Goal: Task Accomplishment & Management: Use online tool/utility

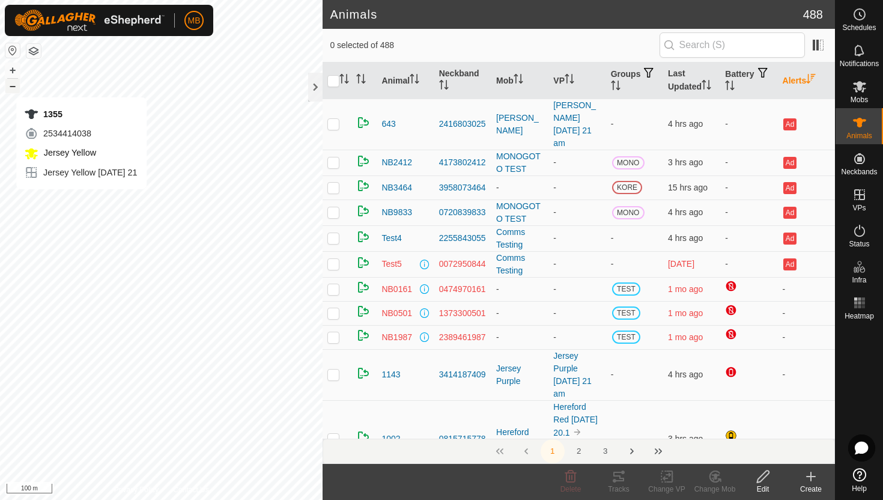
click at [13, 85] on button "–" at bounding box center [12, 86] width 14 height 14
click at [14, 66] on button "+" at bounding box center [12, 70] width 14 height 14
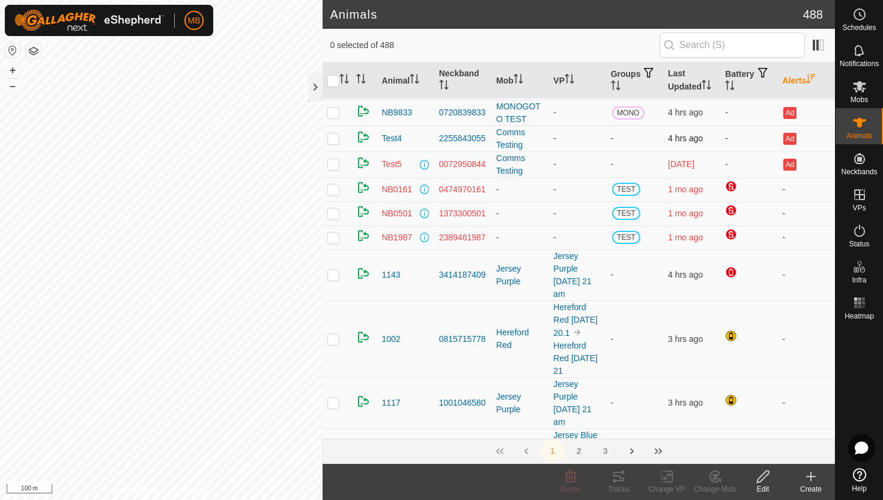
scroll to position [100, 0]
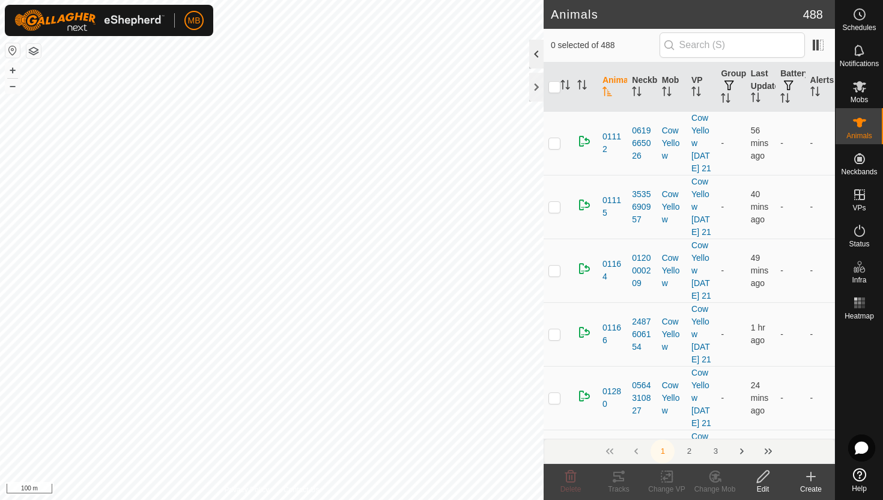
click at [537, 58] on div at bounding box center [536, 54] width 14 height 29
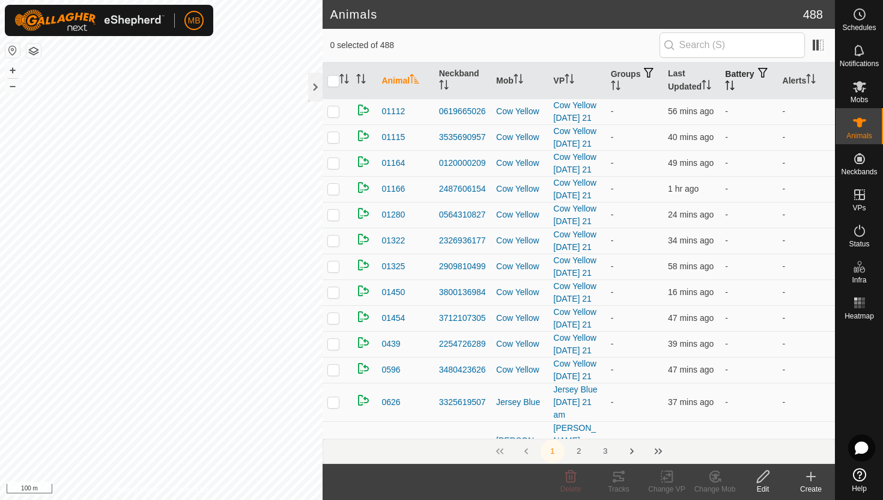
click at [755, 79] on button "button" at bounding box center [763, 73] width 17 height 12
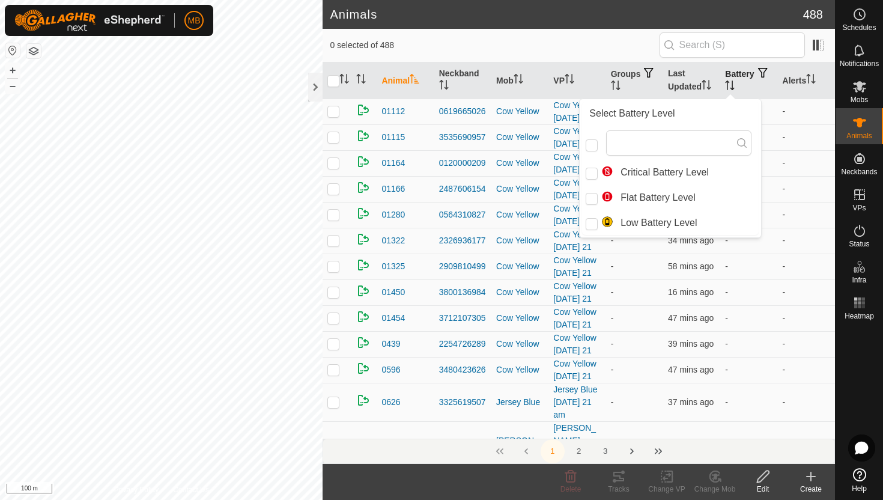
click at [755, 79] on button "button" at bounding box center [763, 73] width 17 height 12
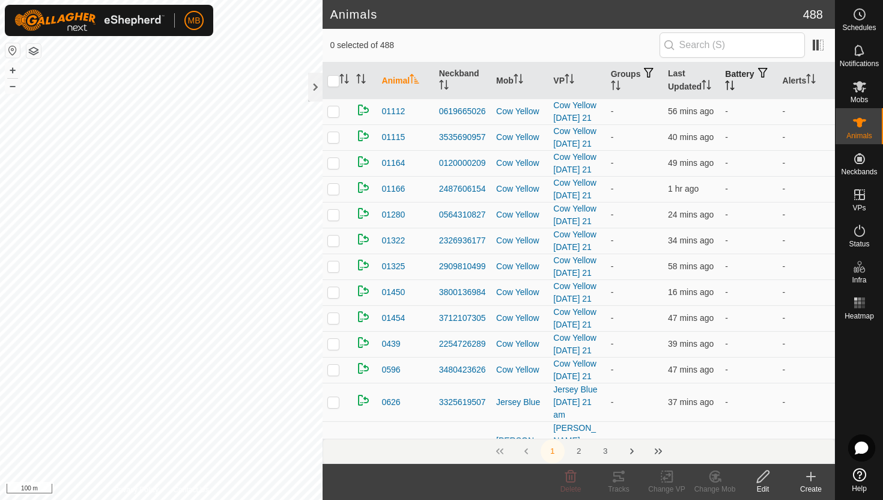
click at [735, 84] on icon "Activate to sort" at bounding box center [730, 86] width 10 height 10
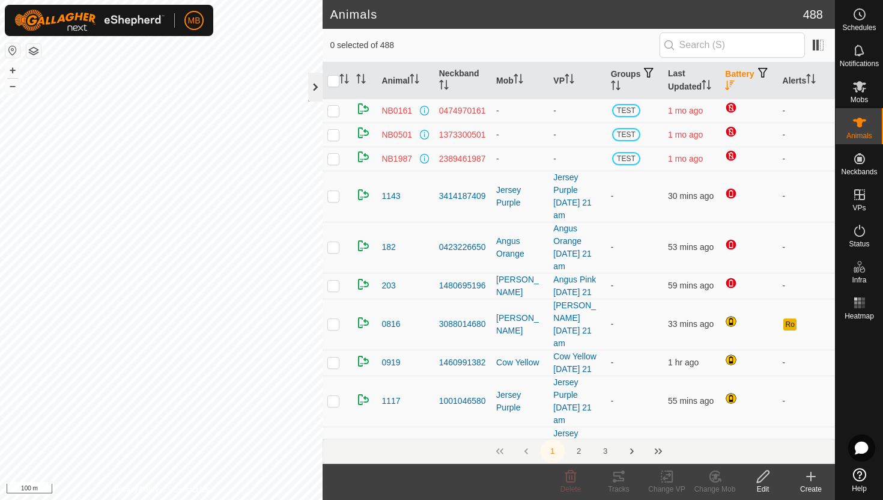
click at [314, 94] on div at bounding box center [315, 87] width 14 height 29
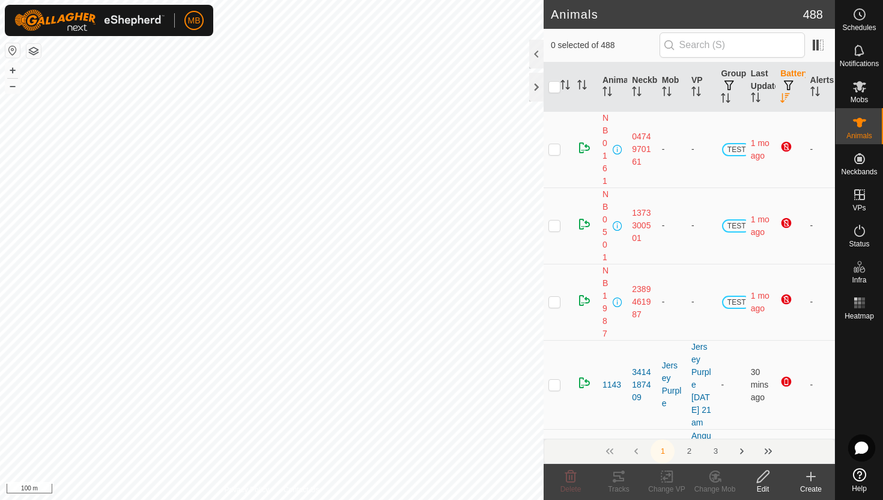
click at [177, 34] on div "MB Schedules Notifications Mobs Animals Neckbands VPs Status Infra Heatmap Help…" at bounding box center [441, 250] width 883 height 500
click at [859, 97] on span "Mobs" at bounding box center [859, 99] width 17 height 7
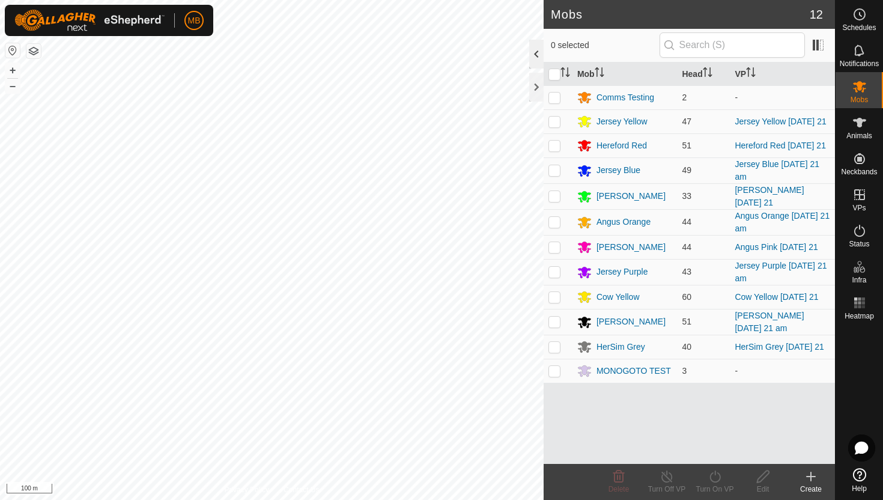
click at [537, 54] on div at bounding box center [536, 54] width 14 height 29
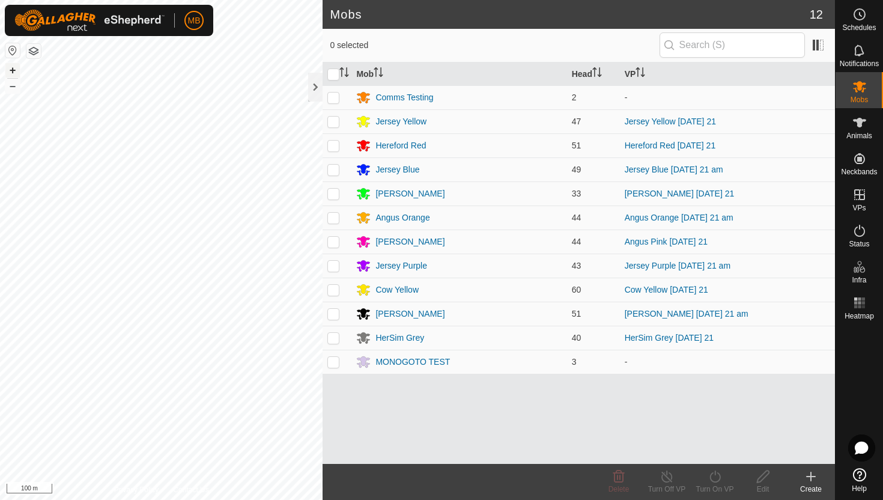
click at [13, 67] on button "+" at bounding box center [12, 70] width 14 height 14
click at [7, 73] on button "+" at bounding box center [12, 70] width 14 height 14
click at [32, 51] on app-collars-map-view "Privacy Policy Contact Us 1171 2286065441 Jersey Blue Jersey Blue Thursday 21 a…" at bounding box center [161, 250] width 323 height 500
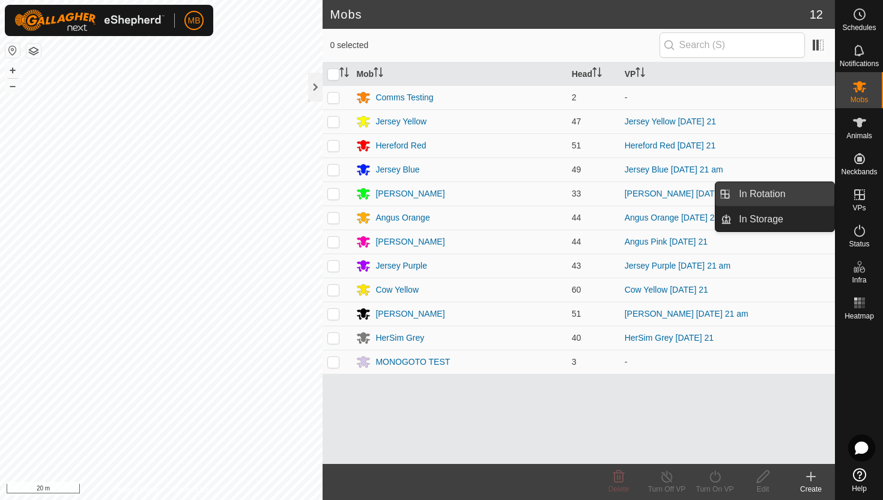
click at [805, 188] on link "In Rotation" at bounding box center [783, 194] width 103 height 24
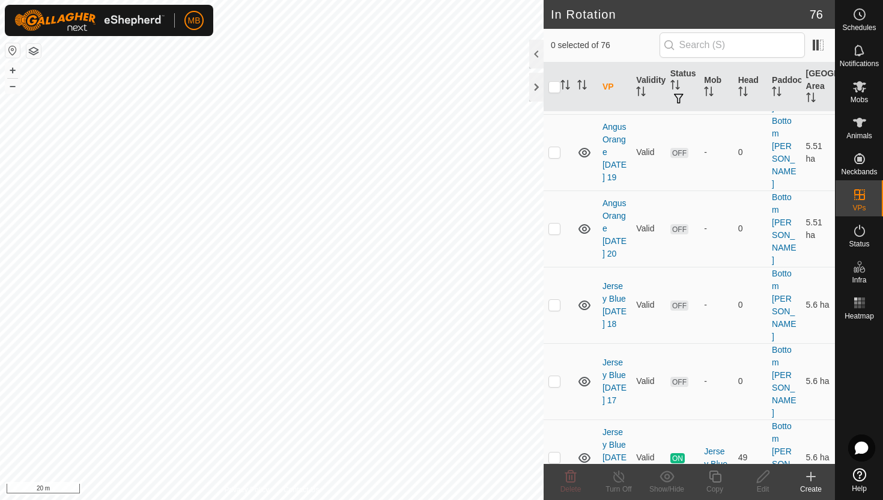
scroll to position [263, 0]
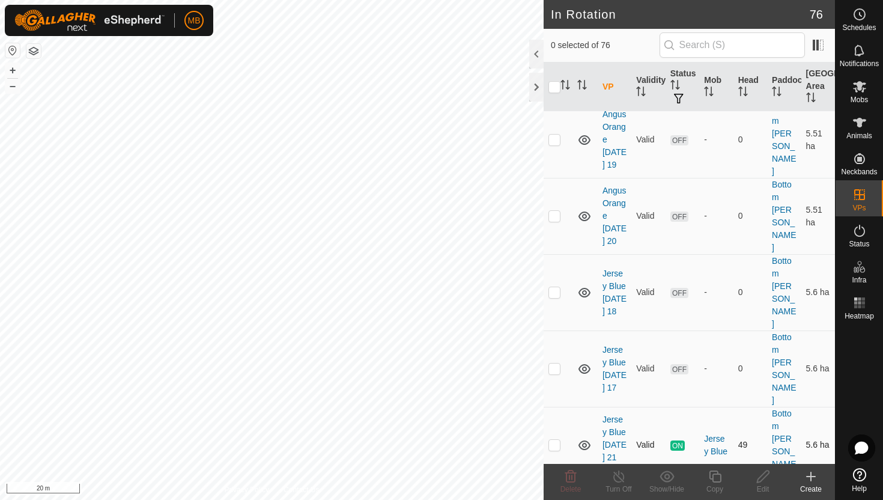
click at [555, 440] on p-checkbox at bounding box center [555, 445] width 12 height 10
checkbox input "true"
click at [716, 476] on icon at bounding box center [715, 476] width 15 height 14
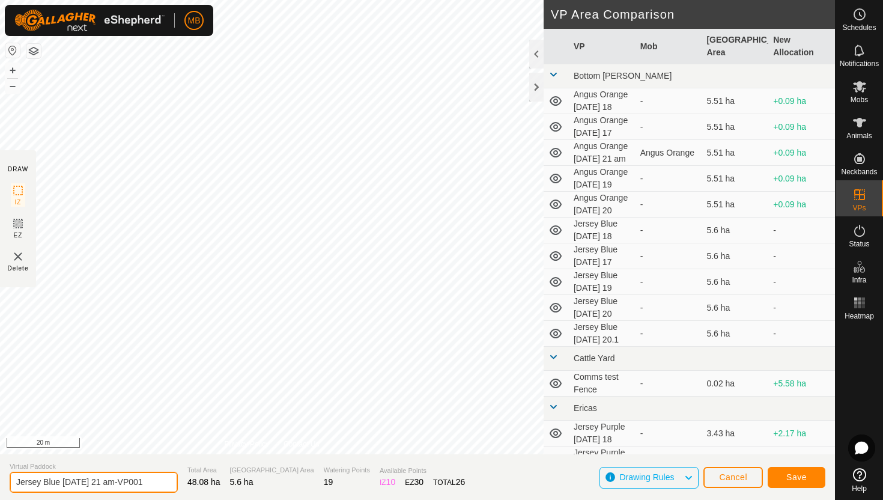
click at [151, 481] on input "Jersey Blue Thursday 21 am-VP001" at bounding box center [94, 482] width 168 height 21
type input "Jersey Blue [DATE] 21.1"
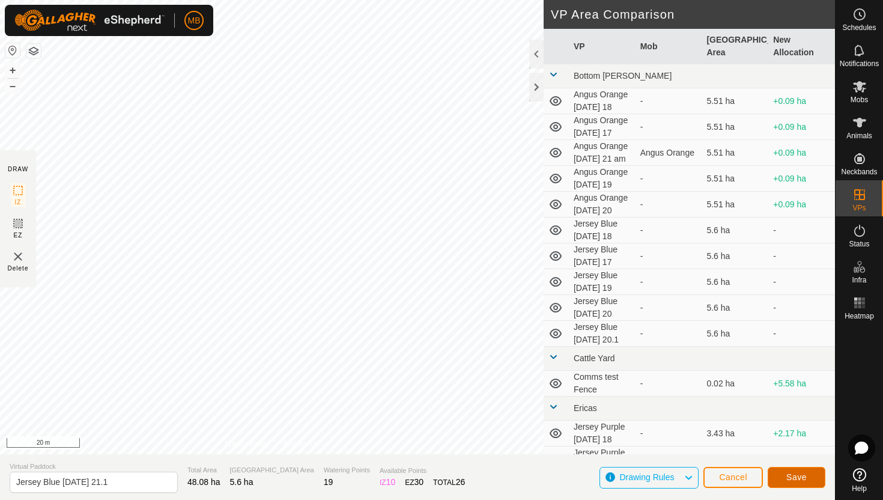
click at [795, 477] on span "Save" at bounding box center [797, 477] width 20 height 10
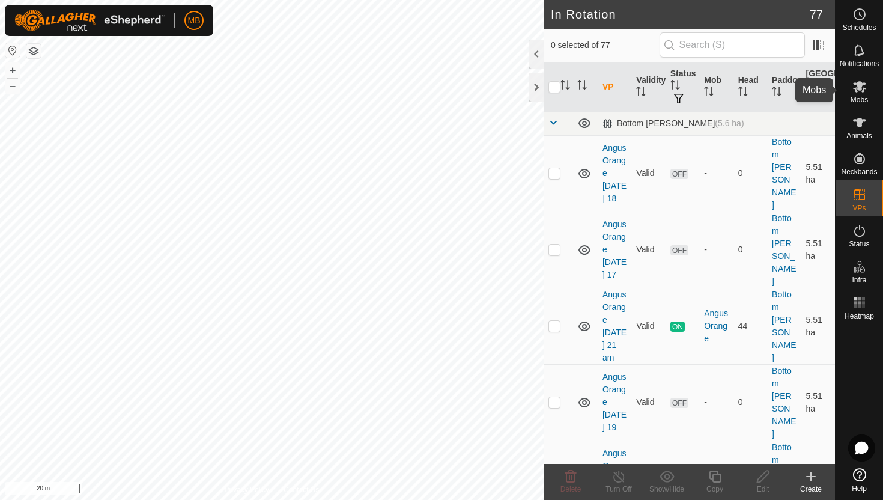
click at [862, 89] on icon at bounding box center [860, 86] width 14 height 14
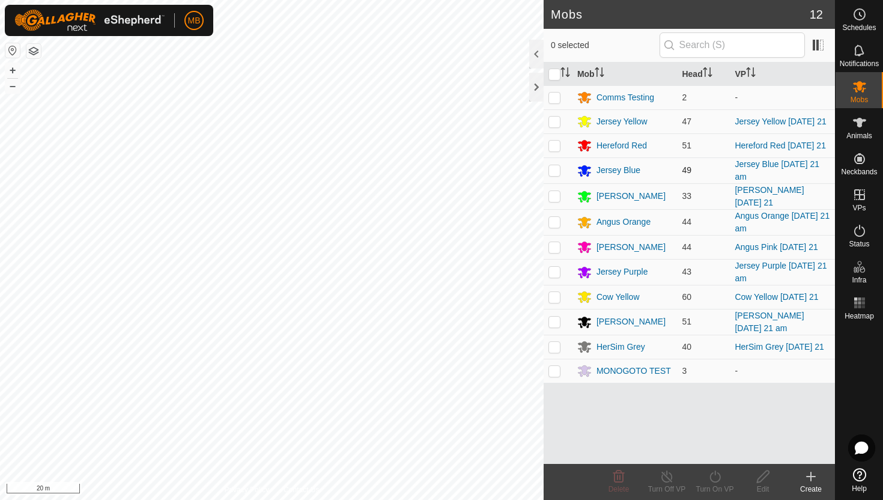
click at [558, 175] on p-checkbox at bounding box center [555, 170] width 12 height 10
checkbox input "true"
click at [714, 475] on icon at bounding box center [715, 476] width 15 height 14
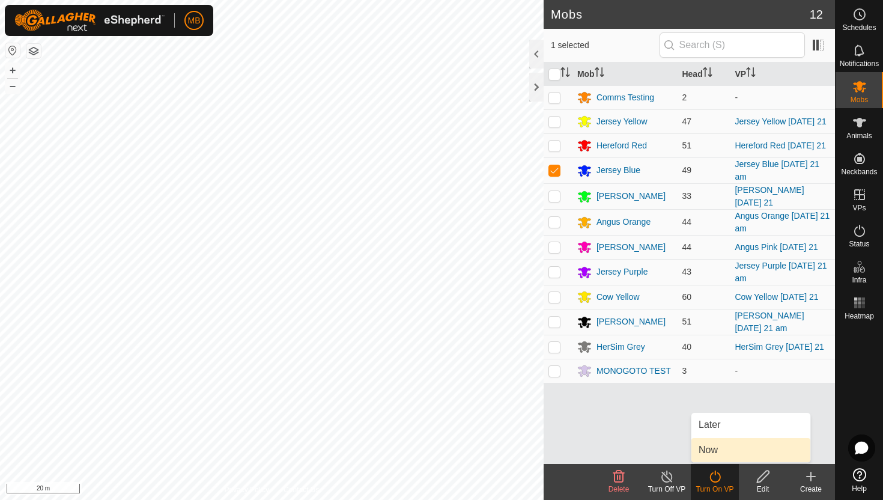
click at [716, 448] on link "Now" at bounding box center [751, 450] width 119 height 24
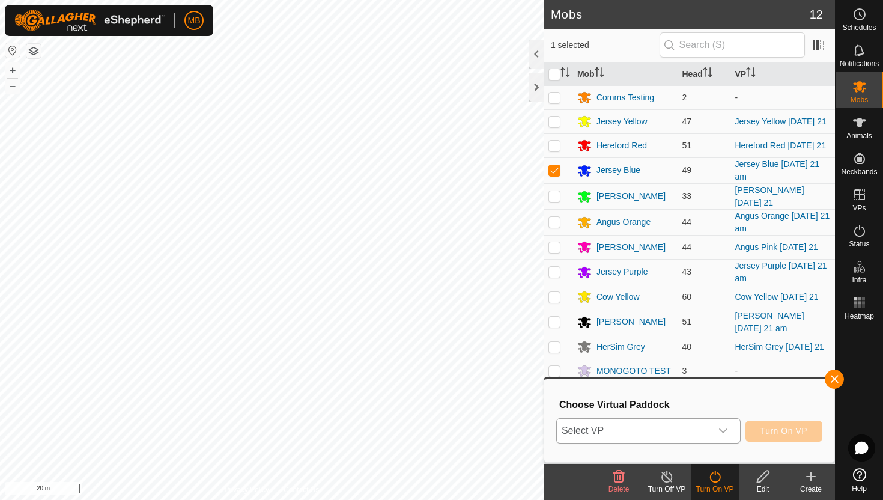
click at [721, 435] on icon "dropdown trigger" at bounding box center [724, 431] width 10 height 10
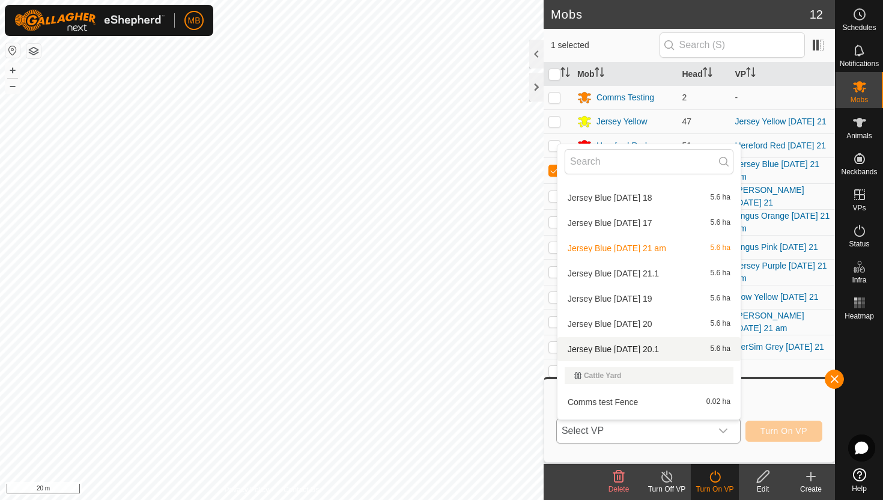
scroll to position [148, 0]
click at [672, 272] on li "Jersey Blue Thursday 21.1 5.6 ha" at bounding box center [649, 272] width 183 height 24
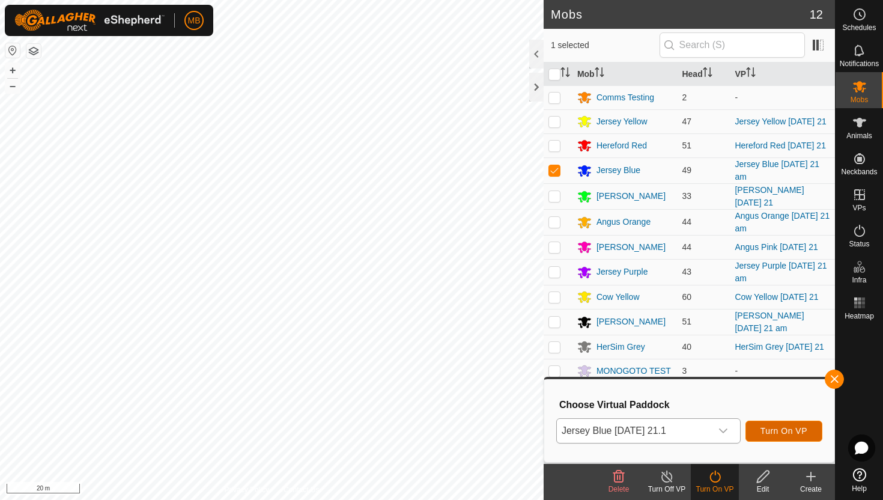
click at [778, 430] on span "Turn On VP" at bounding box center [784, 431] width 47 height 10
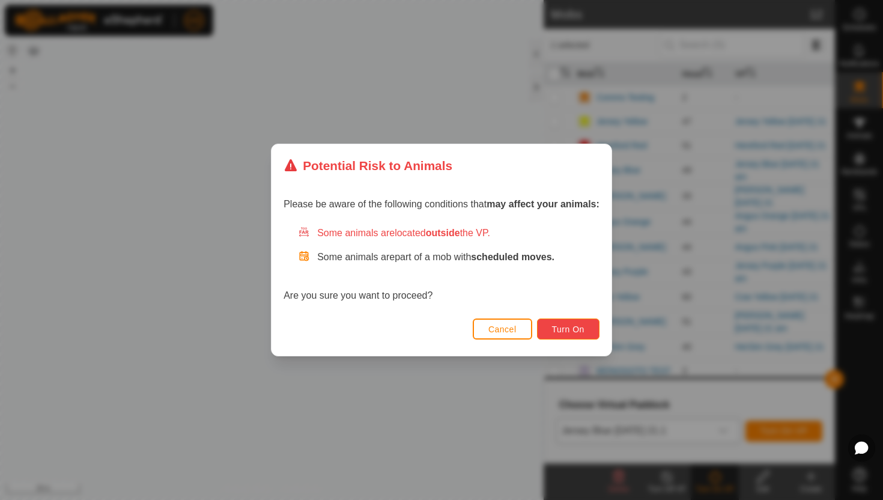
click at [568, 333] on span "Turn On" at bounding box center [568, 330] width 32 height 10
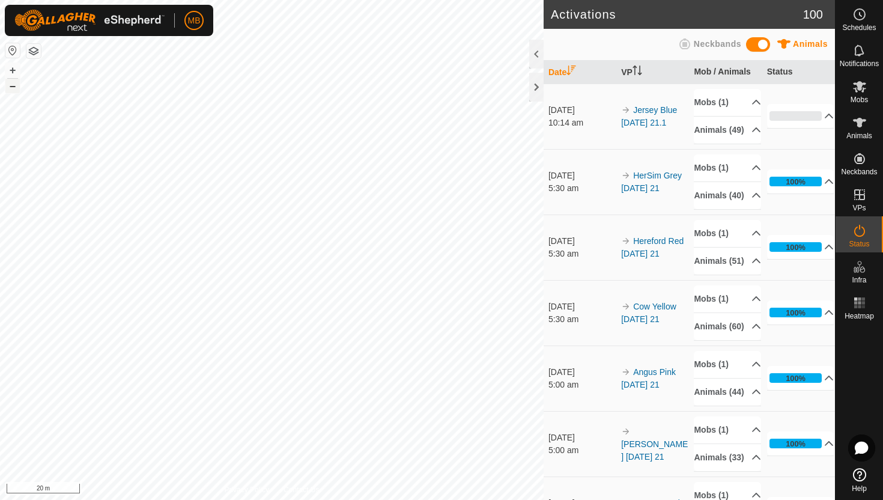
click at [14, 87] on button "–" at bounding box center [12, 86] width 14 height 14
click at [12, 70] on div "+ – ⇧ i 50 m" at bounding box center [272, 250] width 544 height 500
click at [858, 86] on icon at bounding box center [859, 86] width 13 height 11
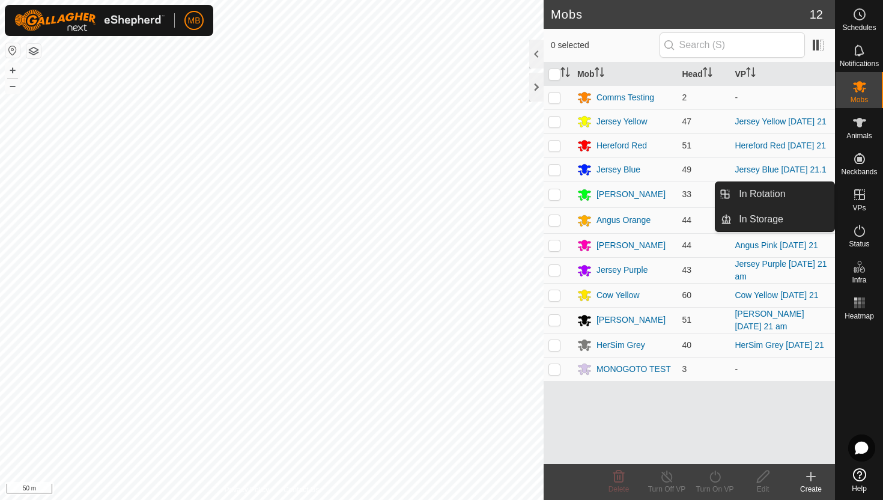
click at [862, 196] on icon at bounding box center [860, 195] width 14 height 14
click at [795, 198] on link "In Rotation" at bounding box center [783, 194] width 103 height 24
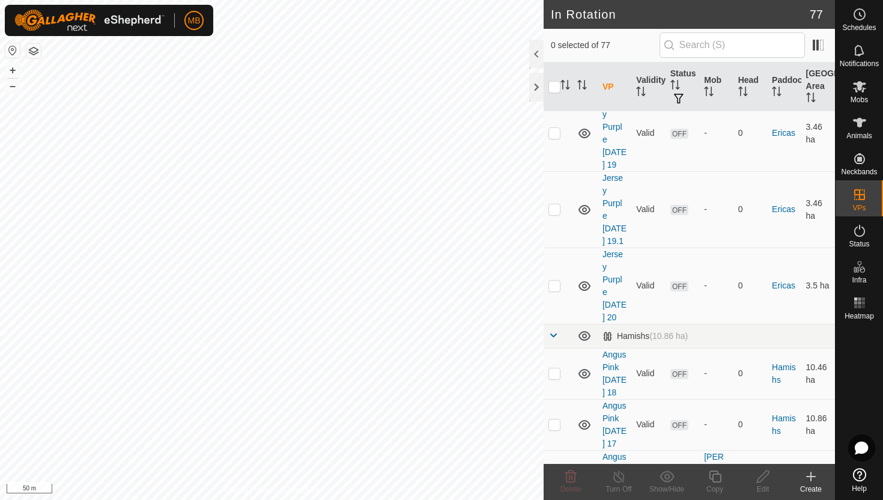
scroll to position [1222, 0]
click at [553, 448] on td at bounding box center [558, 473] width 29 height 51
checkbox input "true"
click at [715, 474] on icon at bounding box center [715, 477] width 12 height 12
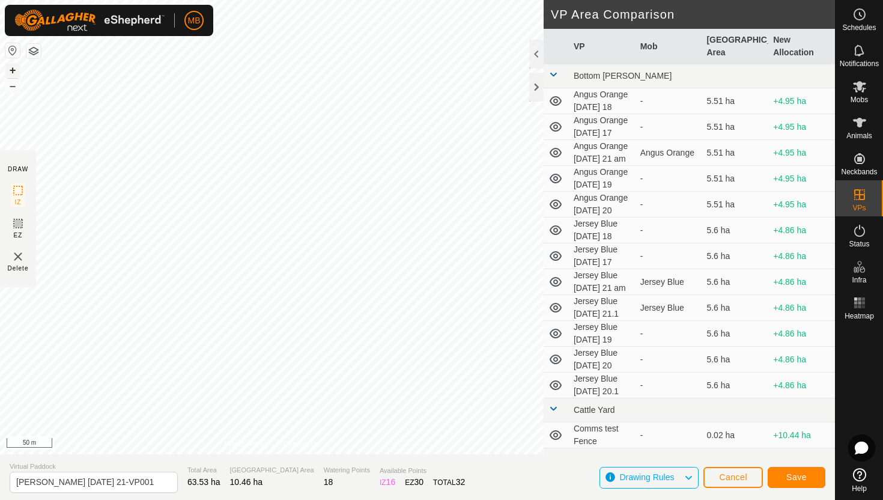
click at [14, 68] on button "+" at bounding box center [12, 70] width 14 height 14
click at [14, 72] on button "+" at bounding box center [12, 70] width 14 height 14
click at [12, 89] on button "–" at bounding box center [12, 86] width 14 height 14
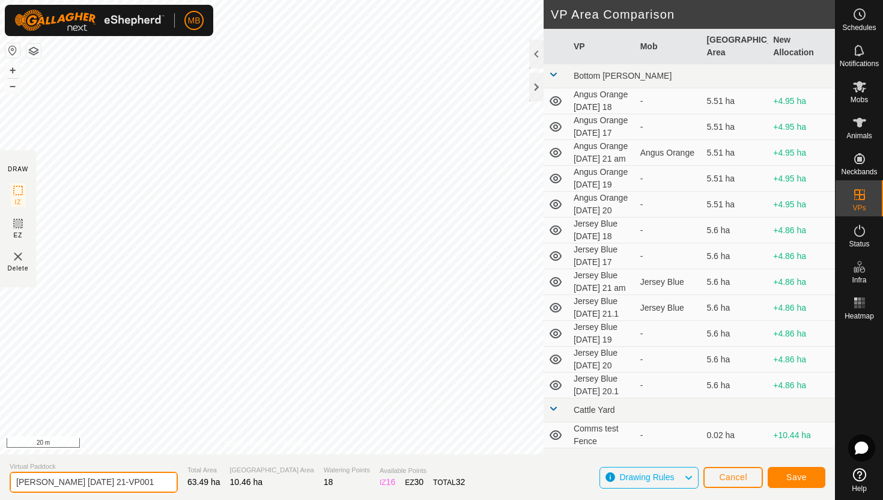
click at [142, 480] on input "Angus Pink Thursday 21-VP001" at bounding box center [94, 482] width 168 height 21
type input "Angus Pink [DATE] 21.1"
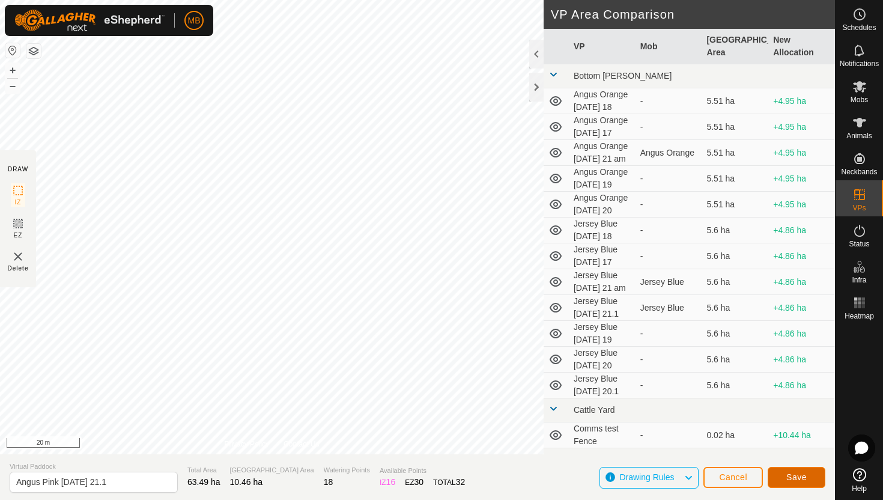
click at [800, 480] on span "Save" at bounding box center [797, 477] width 20 height 10
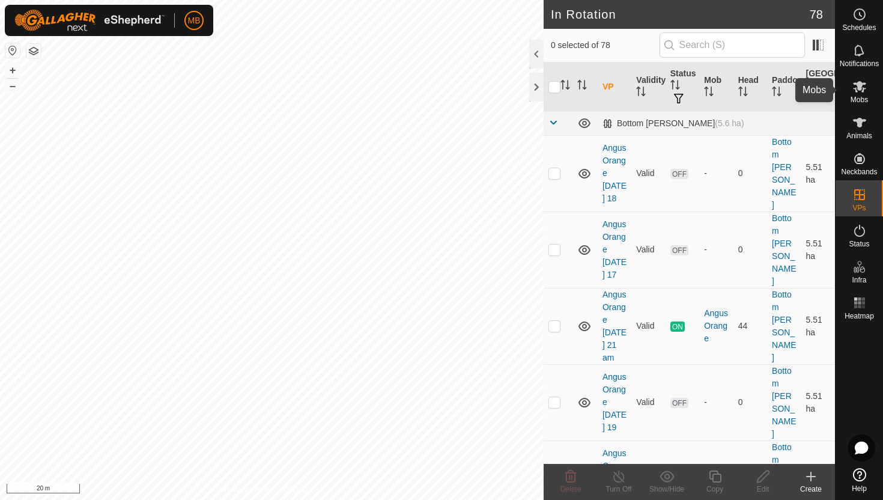
click at [865, 87] on icon at bounding box center [860, 86] width 14 height 14
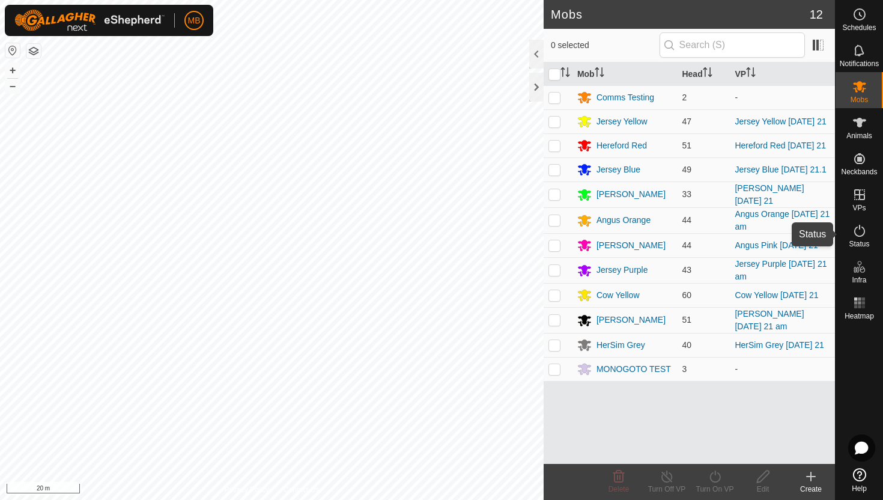
click at [860, 236] on icon at bounding box center [860, 231] width 11 height 12
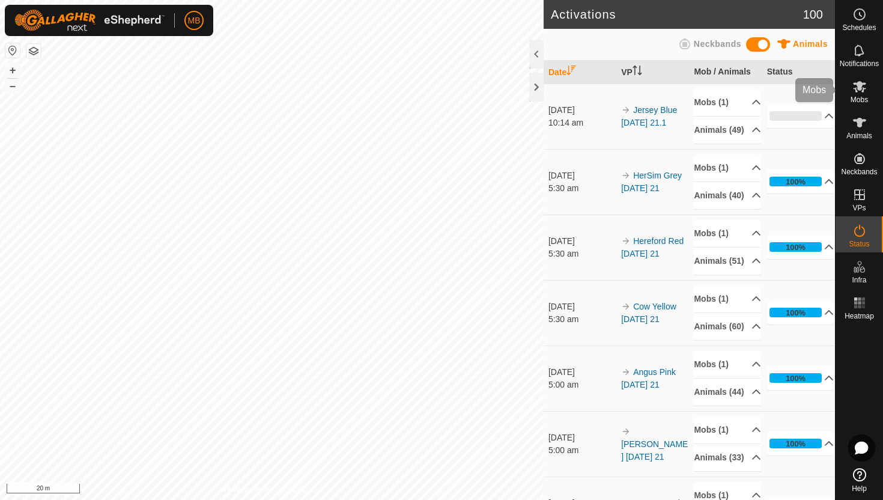
click at [859, 85] on icon at bounding box center [859, 86] width 13 height 11
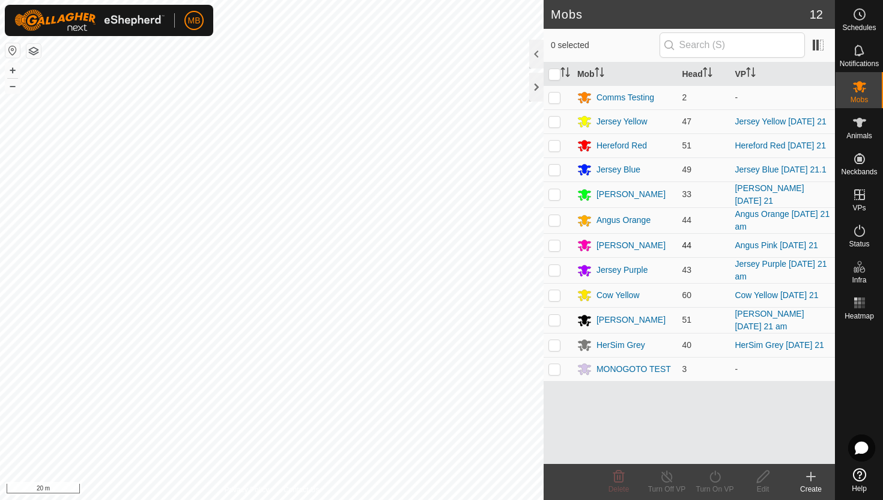
click at [558, 250] on p-checkbox at bounding box center [555, 245] width 12 height 10
checkbox input "true"
click at [716, 477] on icon at bounding box center [715, 476] width 15 height 14
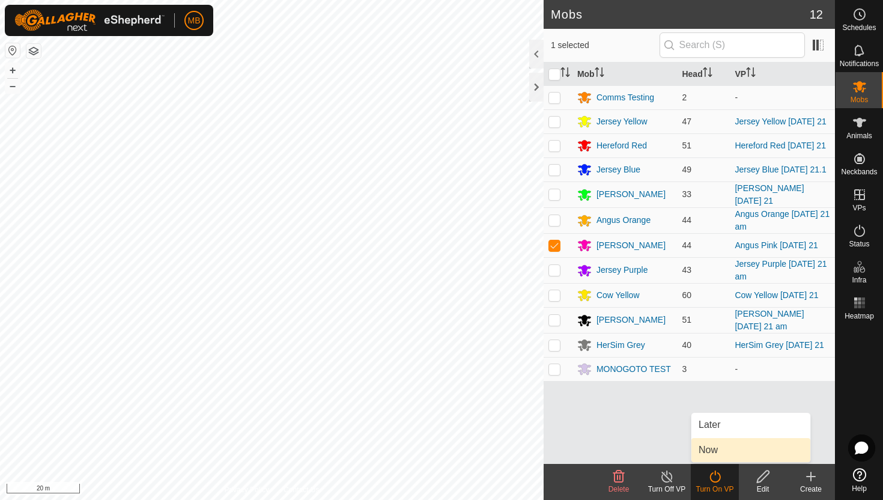
click at [717, 455] on link "Now" at bounding box center [751, 450] width 119 height 24
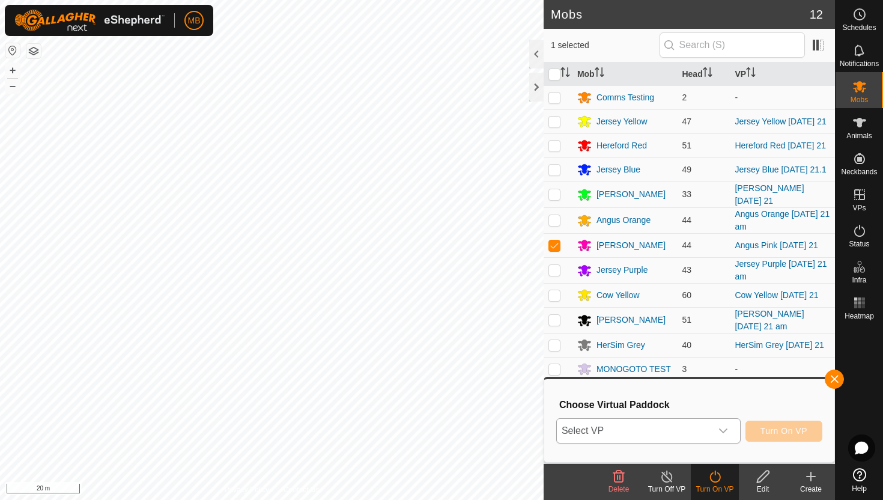
click at [722, 427] on icon "dropdown trigger" at bounding box center [724, 431] width 10 height 10
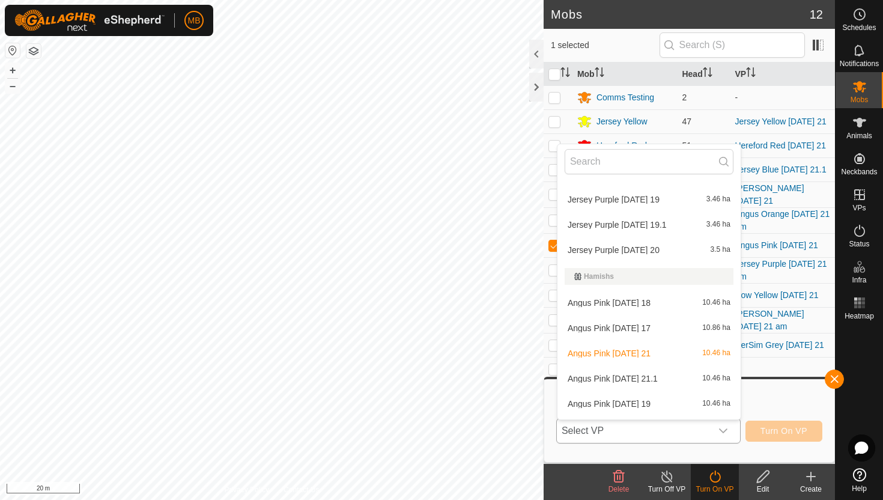
scroll to position [456, 0]
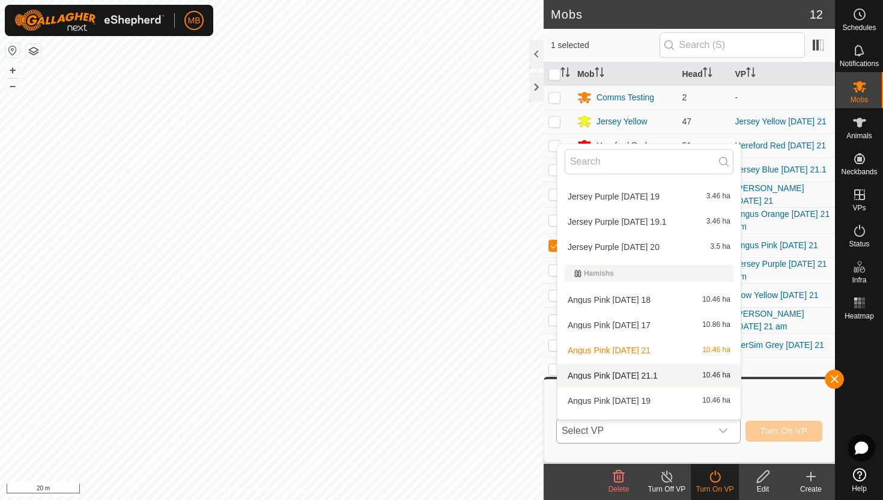
click at [609, 379] on li "Angus Pink Thursday 21.1 10.46 ha" at bounding box center [649, 376] width 183 height 24
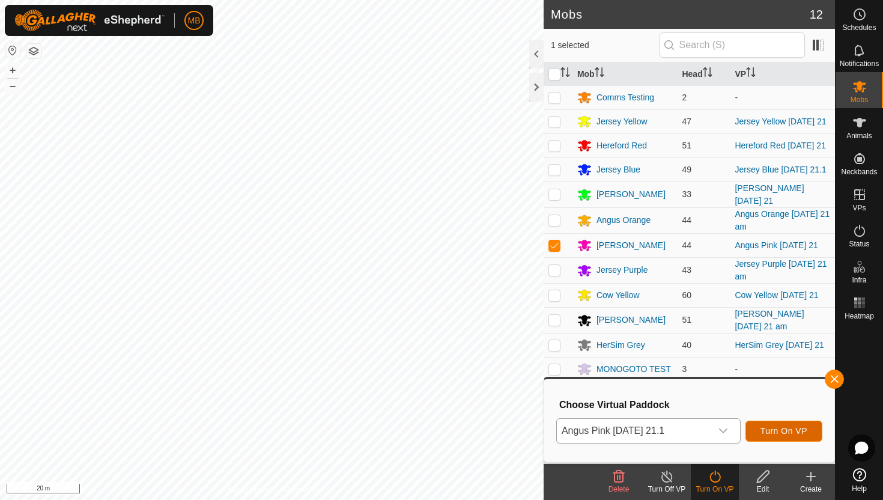
click at [786, 431] on span "Turn On VP" at bounding box center [784, 431] width 47 height 10
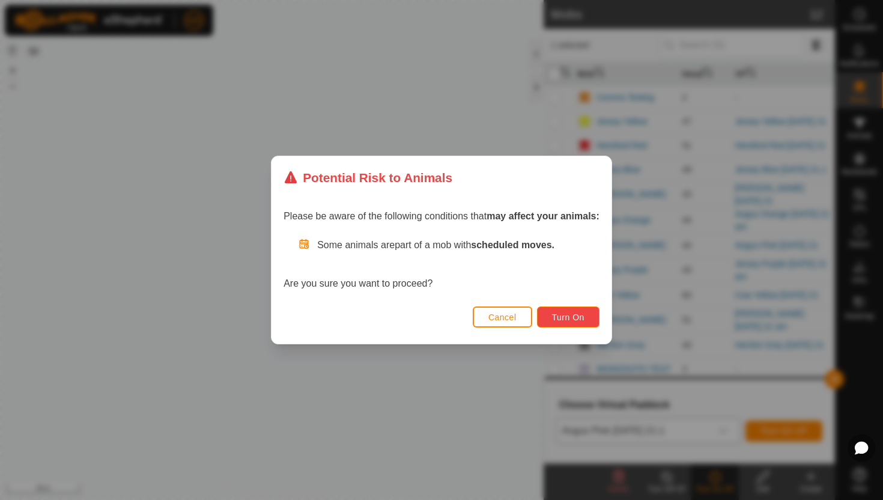
click at [577, 318] on span "Turn On" at bounding box center [568, 318] width 32 height 10
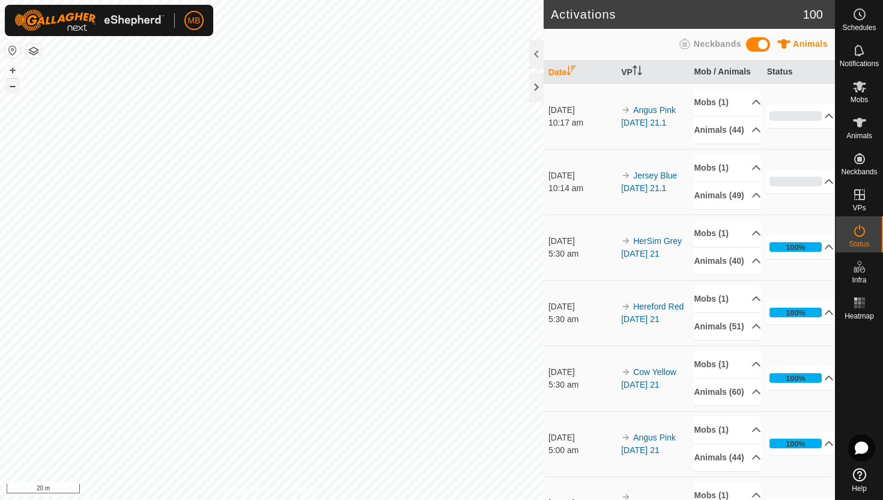
click at [13, 90] on button "–" at bounding box center [12, 86] width 14 height 14
